Goal: Task Accomplishment & Management: Manage account settings

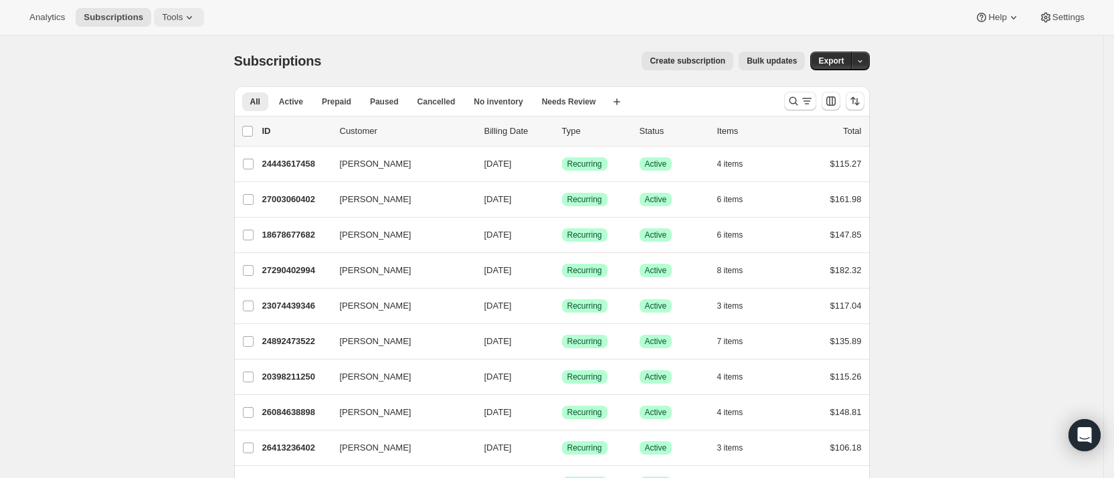
click at [169, 14] on span "Tools" at bounding box center [172, 17] width 21 height 11
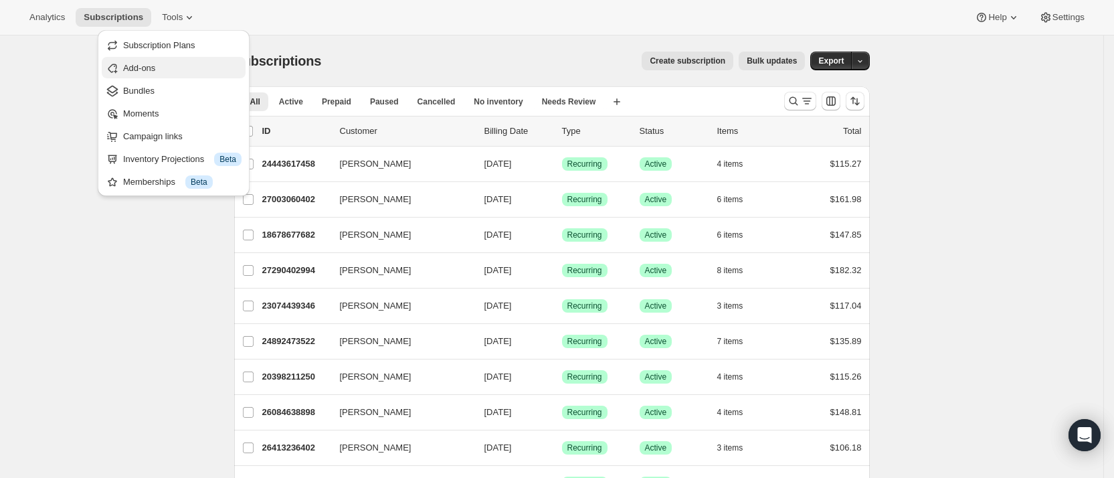
click at [149, 65] on span "Add-ons" at bounding box center [139, 68] width 32 height 10
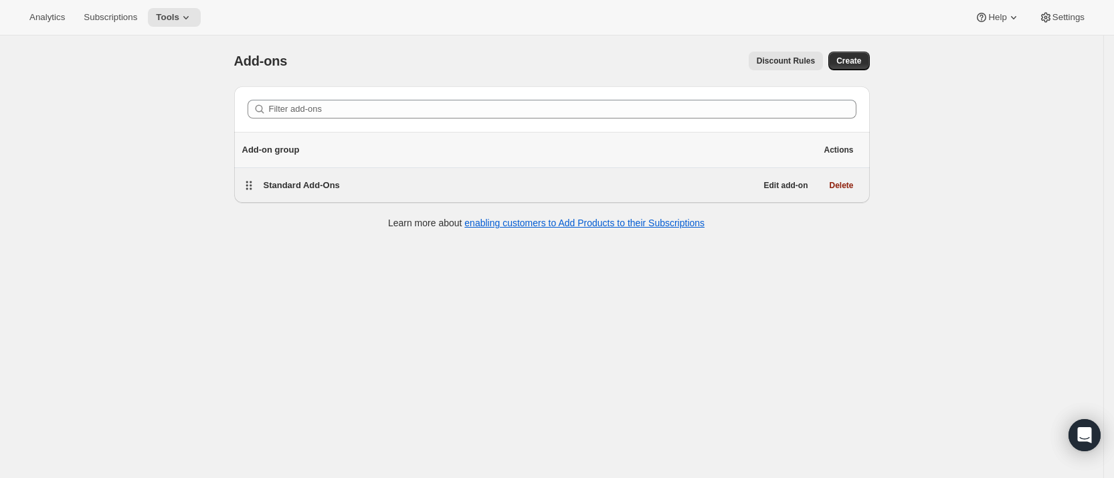
click at [333, 185] on span "Standard Add-Ons" at bounding box center [302, 185] width 76 height 10
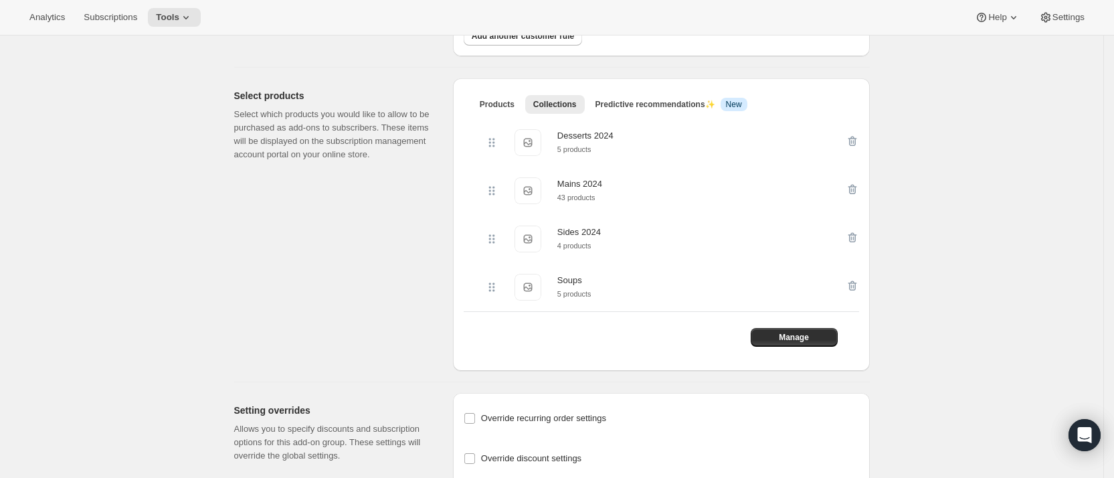
scroll to position [381, 0]
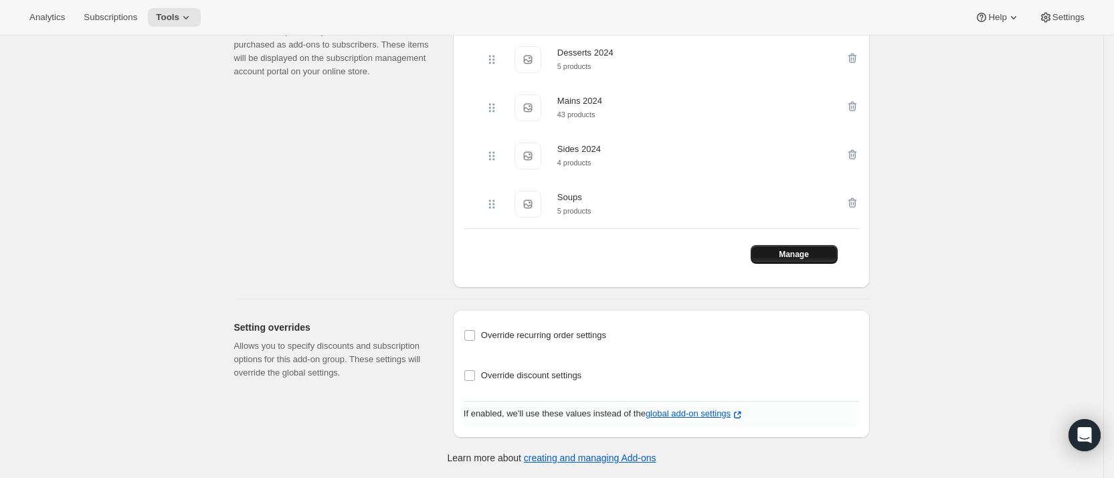
click at [797, 251] on span "Manage" at bounding box center [794, 254] width 30 height 11
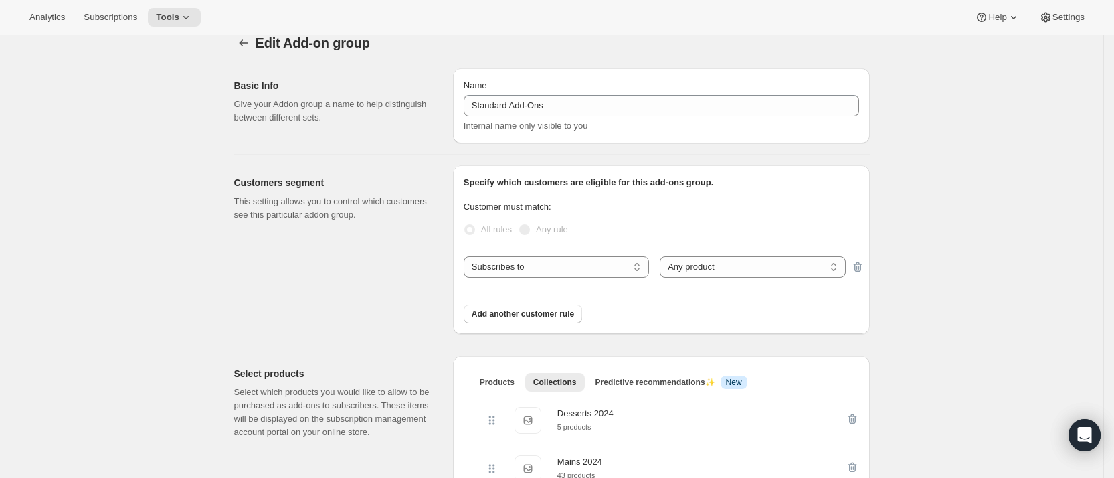
scroll to position [0, 0]
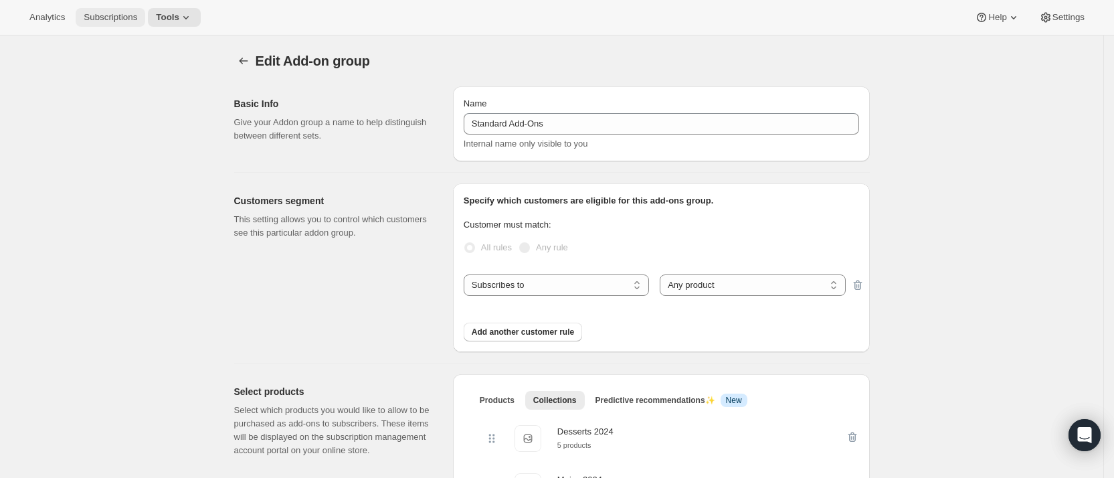
click at [116, 16] on span "Subscriptions" at bounding box center [111, 17] width 54 height 11
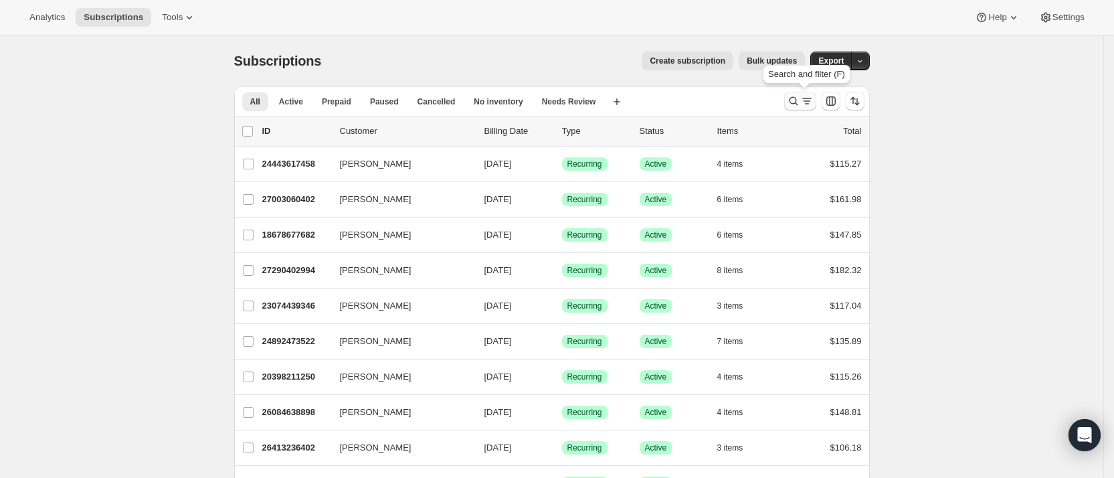
click at [799, 98] on icon "Search and filter results" at bounding box center [793, 100] width 13 height 13
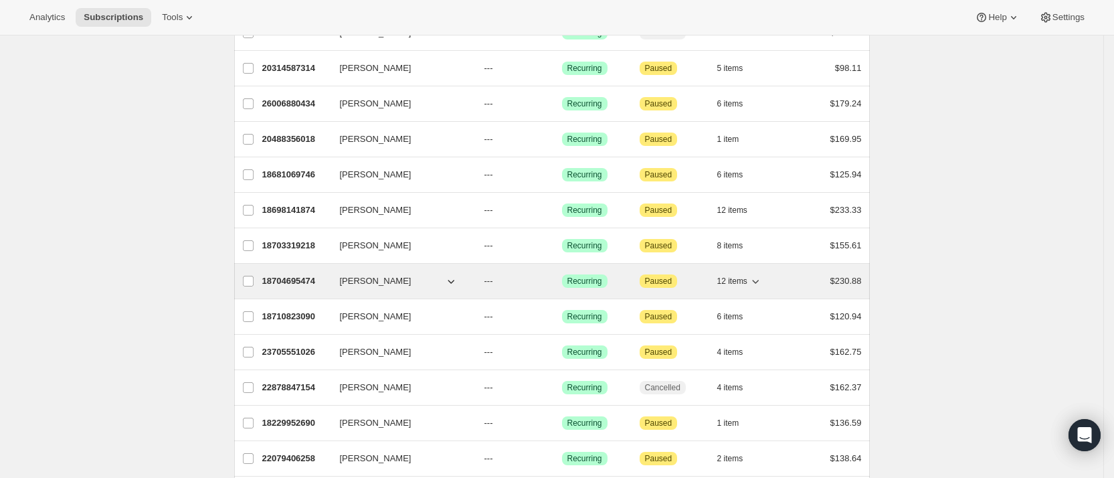
scroll to position [502, 0]
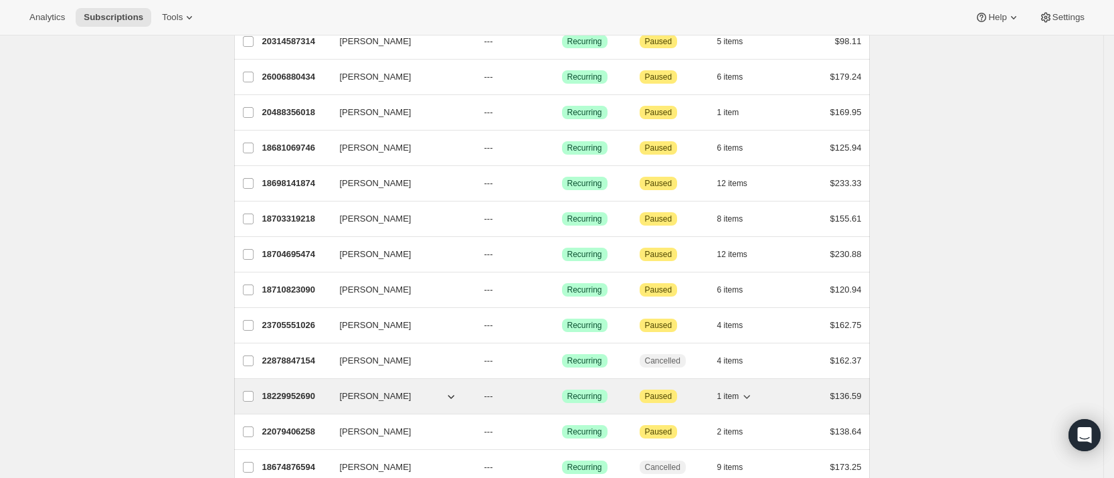
type input "[PERSON_NAME]"
click at [295, 393] on p "18229952690" at bounding box center [295, 396] width 67 height 13
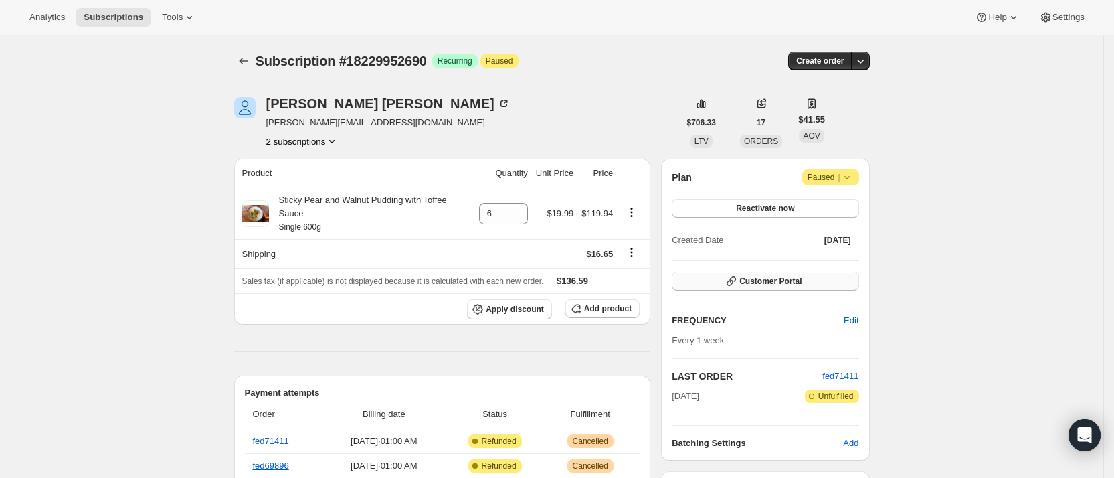
click at [776, 275] on button "Customer Portal" at bounding box center [765, 281] width 187 height 19
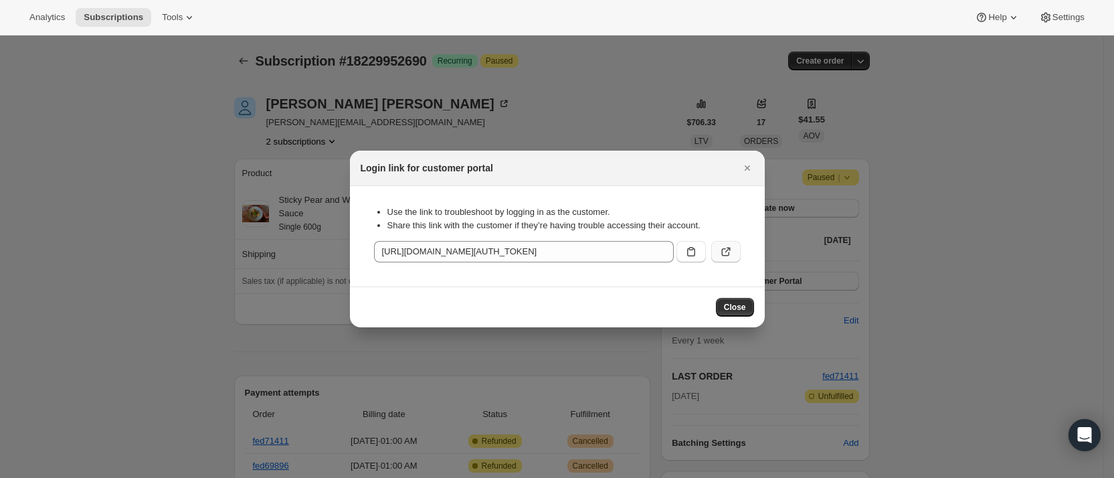
click at [727, 251] on icon ":ro3:" at bounding box center [727, 250] width 5 height 5
